Goal: Navigation & Orientation: Find specific page/section

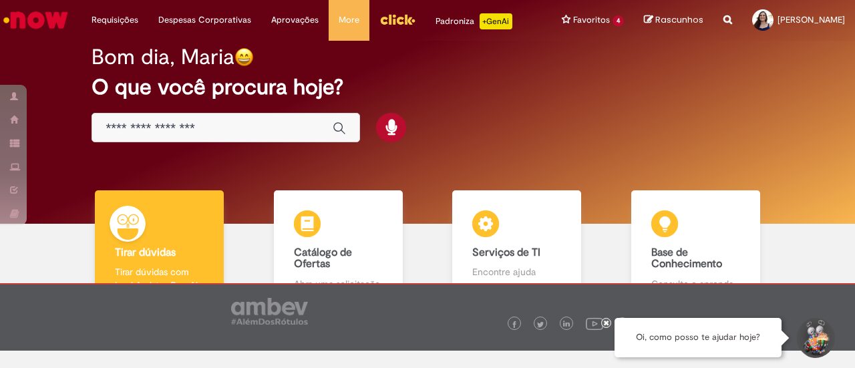
scroll to position [17, 0]
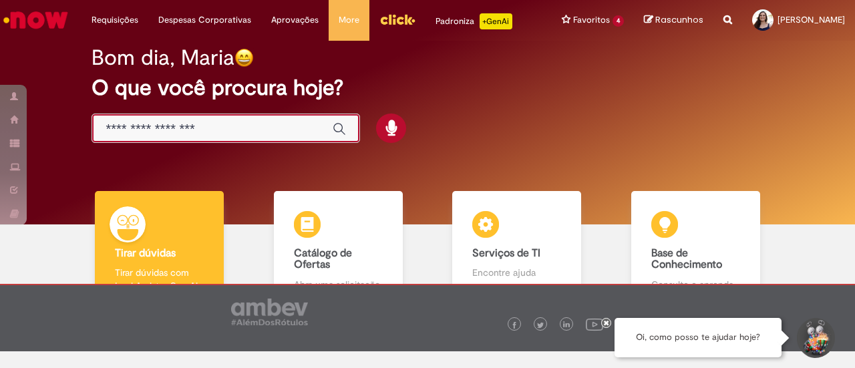
click at [222, 122] on input "Basta digitar aqui" at bounding box center [213, 129] width 214 height 15
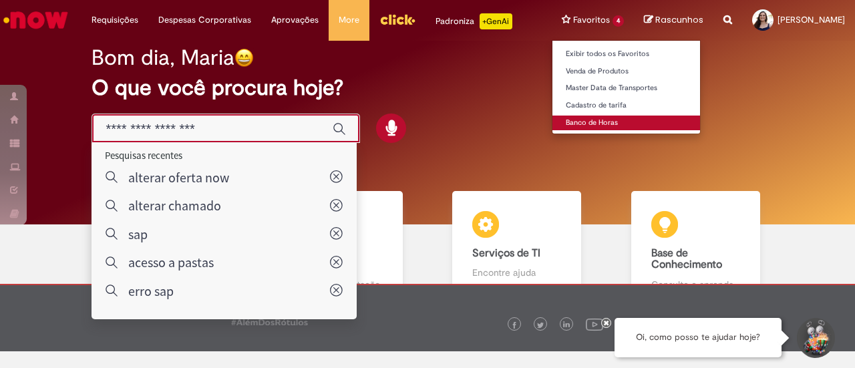
click at [592, 125] on link "Banco de Horas" at bounding box center [626, 123] width 148 height 15
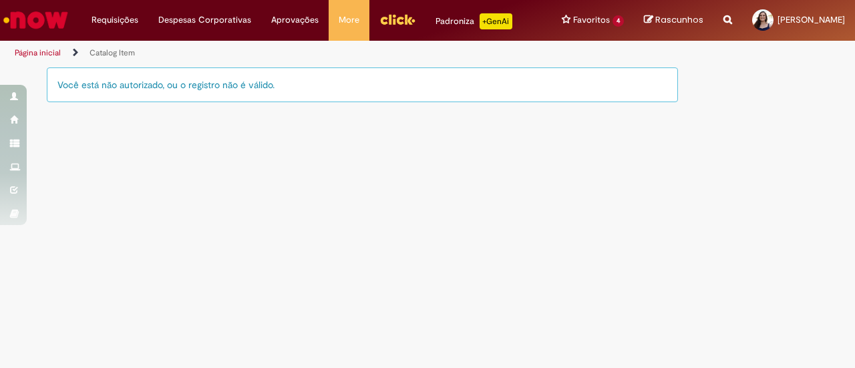
click at [41, 13] on img "Ir para a Homepage" at bounding box center [35, 20] width 69 height 27
